Goal: Transaction & Acquisition: Purchase product/service

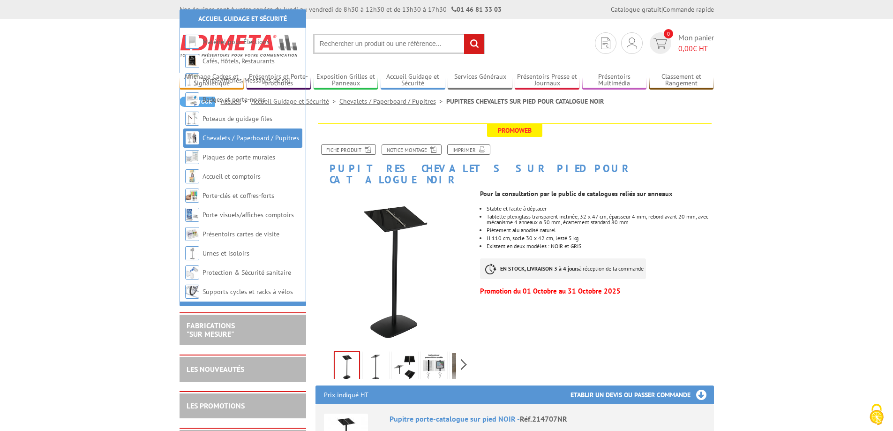
scroll to position [141, 0]
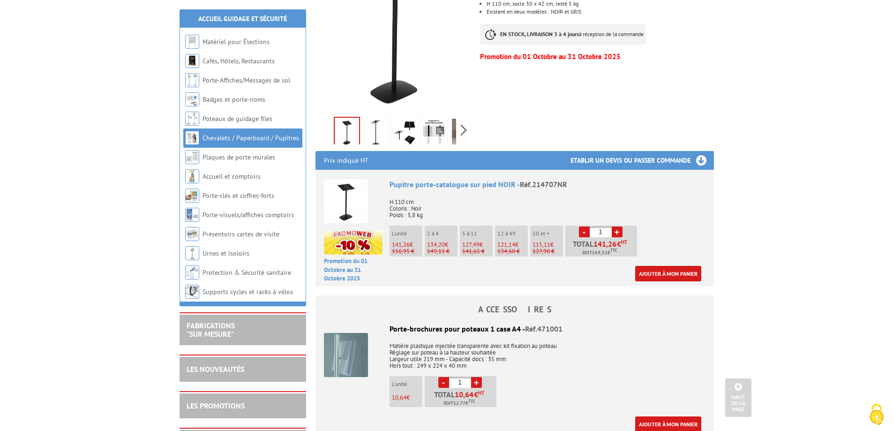
scroll to position [281, 0]
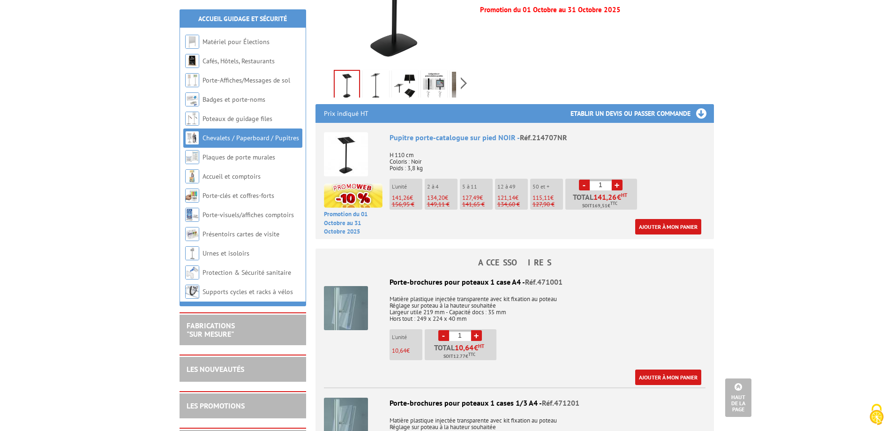
click at [439, 194] on span "134,20" at bounding box center [436, 198] width 18 height 8
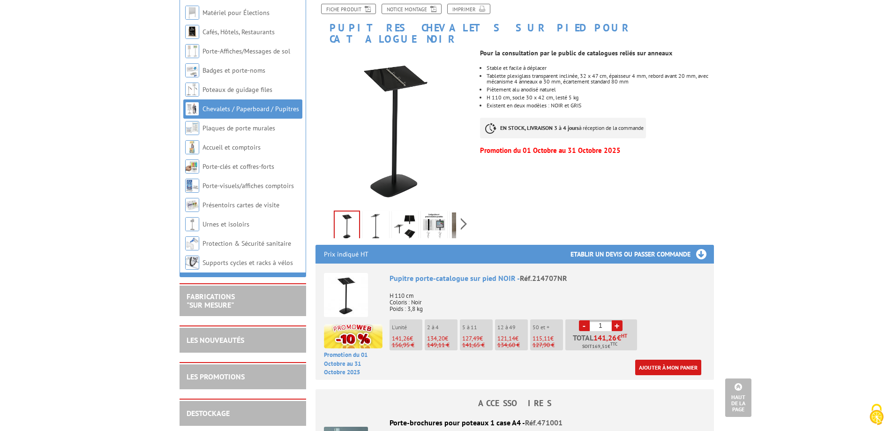
scroll to position [94, 0]
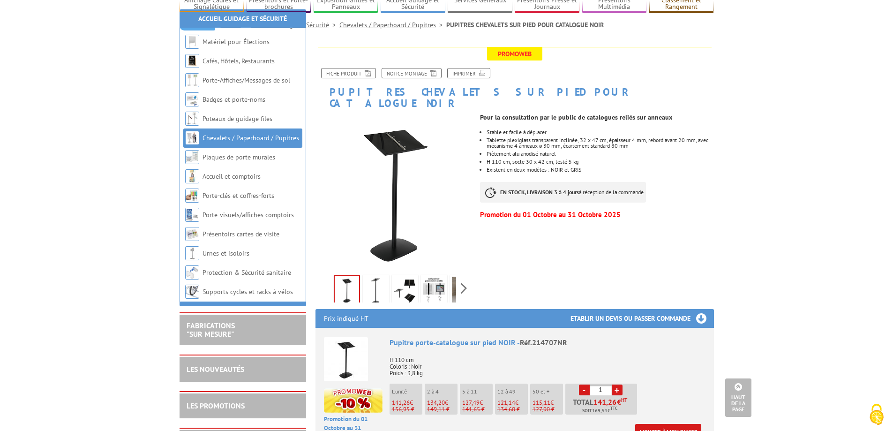
scroll to position [0, 0]
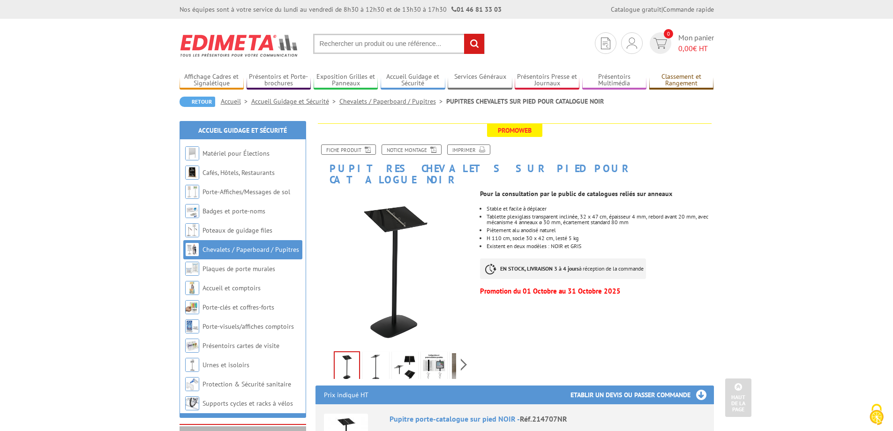
drag, startPoint x: 776, startPoint y: 271, endPoint x: 673, endPoint y: 76, distance: 219.9
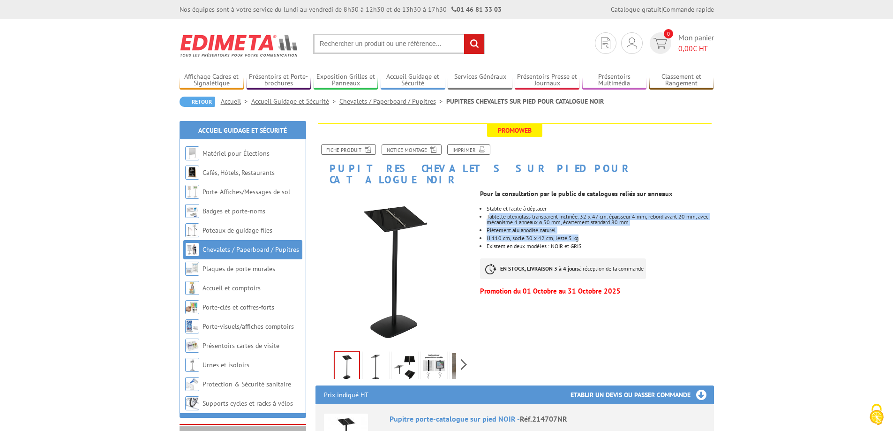
drag, startPoint x: 490, startPoint y: 206, endPoint x: 686, endPoint y: 227, distance: 196.5
click at [686, 227] on ul "Stable et facile à déplacer Tablette plexiglass transparent inclinée, 32 x 47 c…" at bounding box center [596, 227] width 233 height 43
click at [686, 235] on li "H 110 cm, socle 30 x 42 cm, lesté 5 kg" at bounding box center [599, 238] width 227 height 6
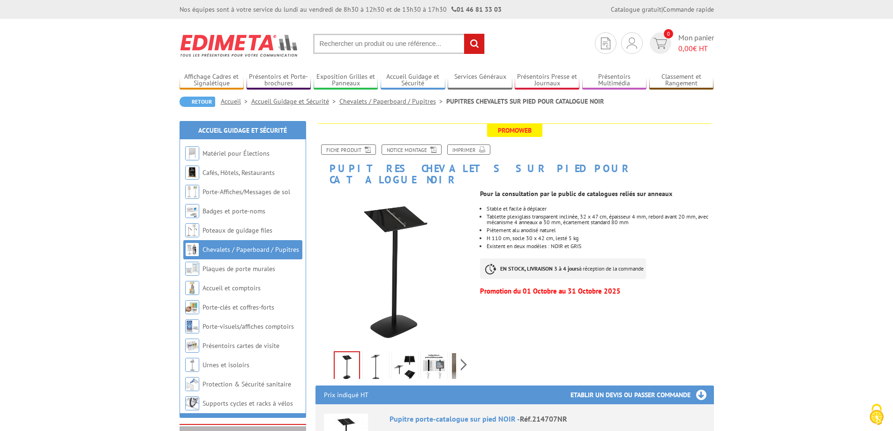
click at [685, 235] on li "H 110 cm, socle 30 x 42 cm, lesté 5 kg" at bounding box center [599, 238] width 227 height 6
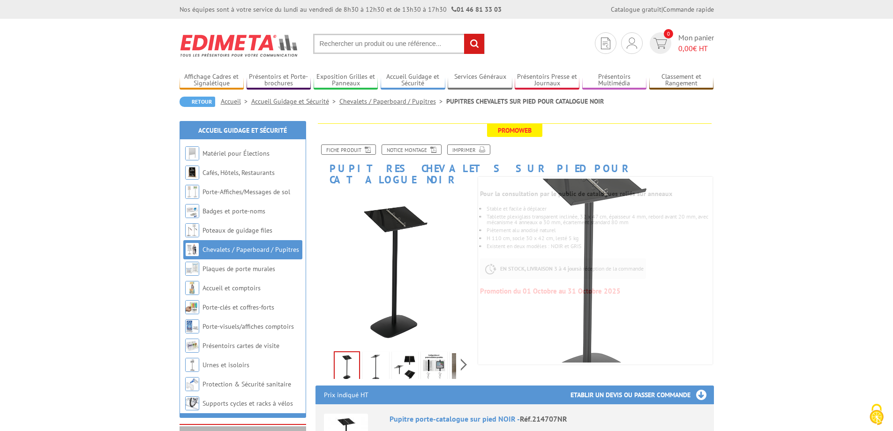
click at [698, 328] on img at bounding box center [587, 270] width 281 height 281
